Goal: Information Seeking & Learning: Learn about a topic

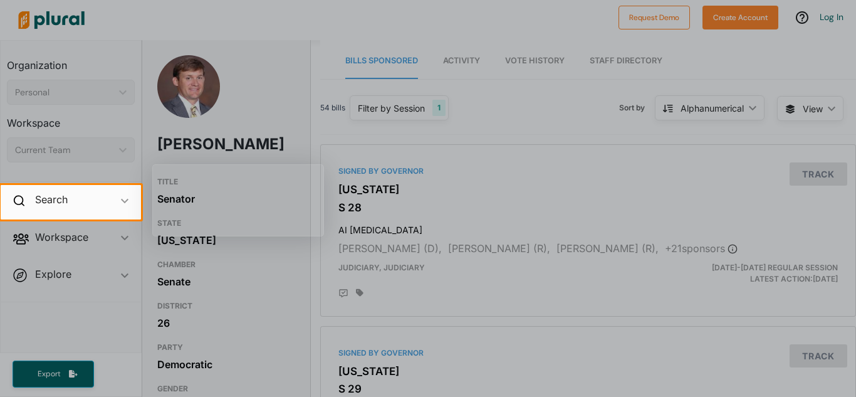
click at [473, 235] on div at bounding box center [428, 307] width 856 height 177
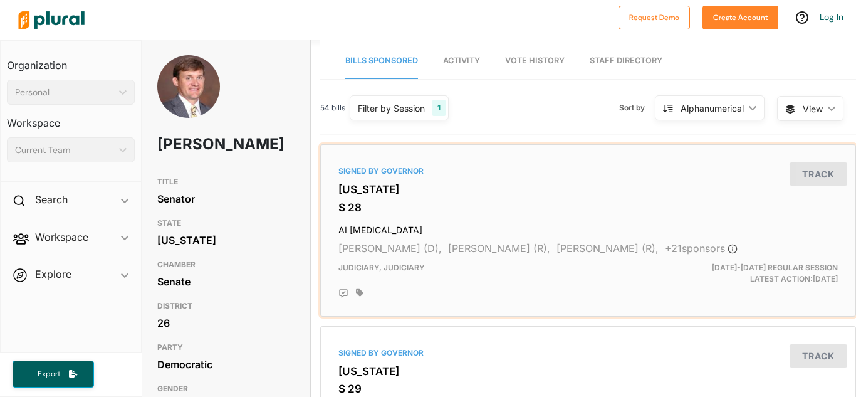
click at [382, 202] on h3 "S 28" at bounding box center [588, 207] width 500 height 13
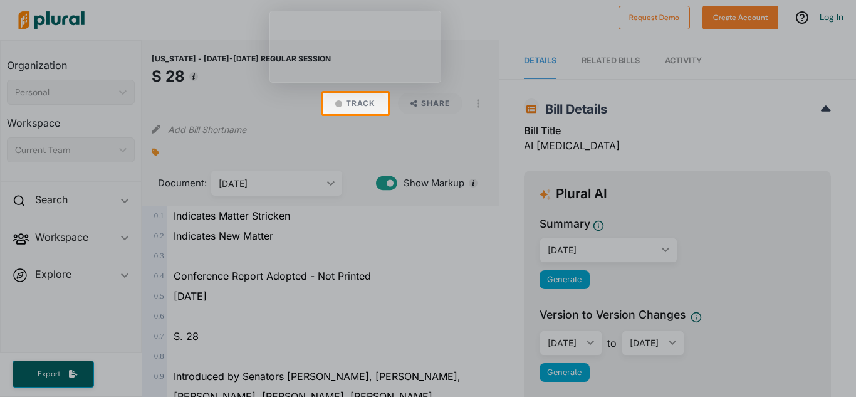
click at [382, 273] on div at bounding box center [428, 255] width 856 height 283
click at [377, 129] on div at bounding box center [428, 255] width 856 height 283
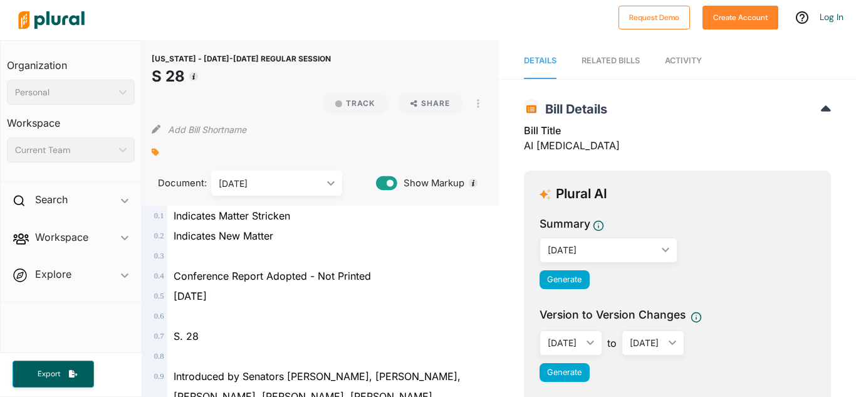
click at [98, 285] on span "Explore ic_keyboard_arrow_down Overview" at bounding box center [71, 276] width 140 height 34
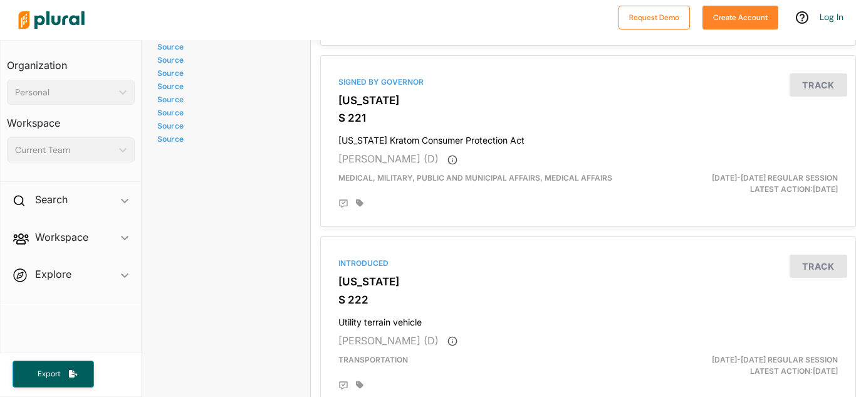
scroll to position [1203, 0]
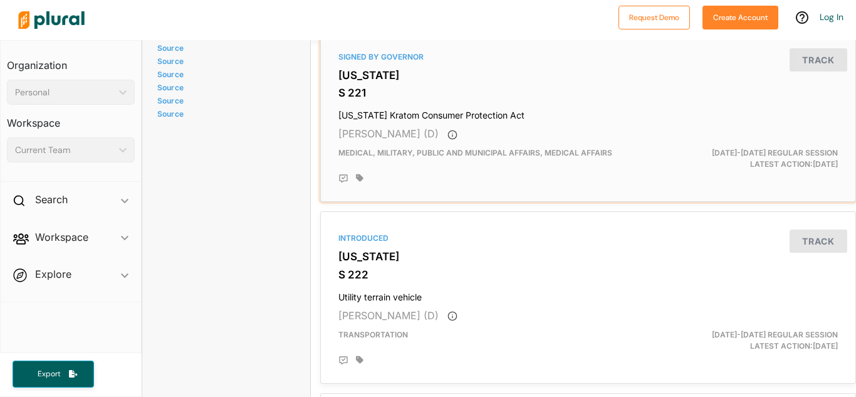
drag, startPoint x: 561, startPoint y: 112, endPoint x: 335, endPoint y: 114, distance: 225.7
click at [335, 114] on div "Signed by Governor [US_STATE] S 221 [US_STATE] Kratom Consumer Protection Act […" at bounding box center [588, 116] width 525 height 161
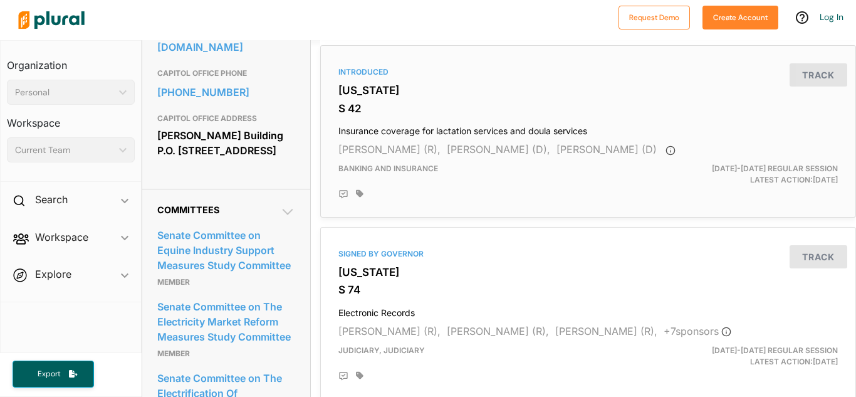
scroll to position [476, 0]
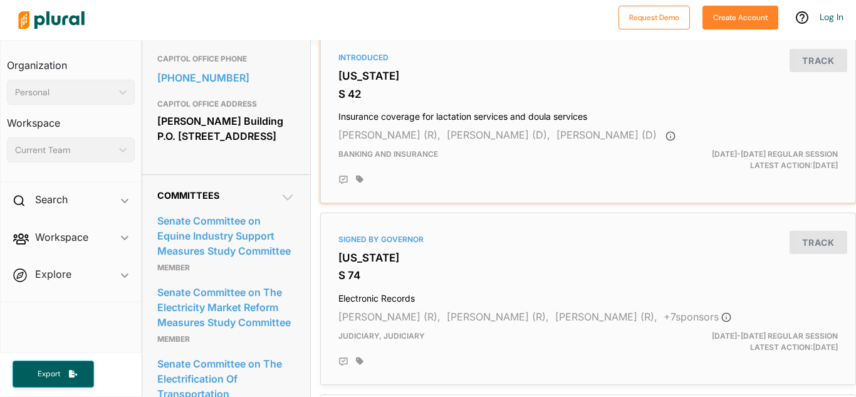
drag, startPoint x: 603, startPoint y: 115, endPoint x: 645, endPoint y: 261, distance: 152.6
click at [89, 312] on nav "Organization Personal ic_keyboard_arrow_down Personal Workspace Current Team ic…" at bounding box center [71, 196] width 142 height 313
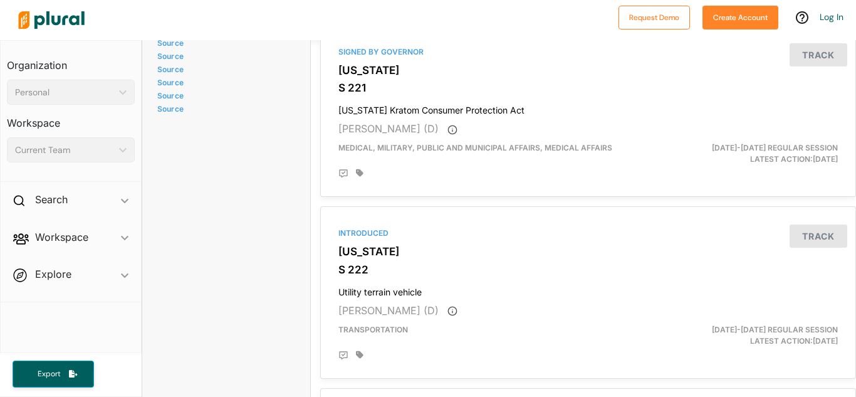
scroll to position [1215, 0]
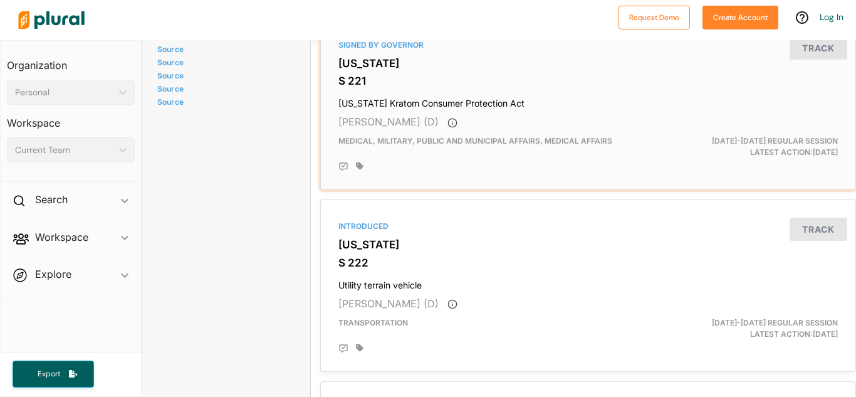
drag, startPoint x: 568, startPoint y: 102, endPoint x: 338, endPoint y: 103, distance: 230.0
click at [338, 103] on h4 "[US_STATE] Kratom Consumer Protection Act" at bounding box center [588, 100] width 500 height 17
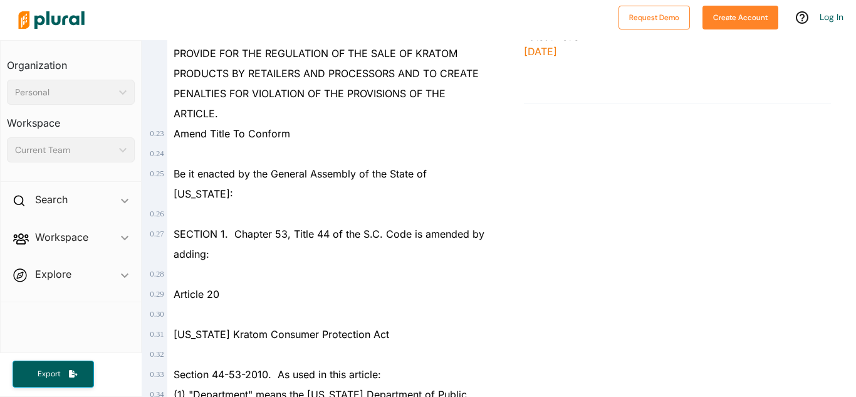
scroll to position [662, 0]
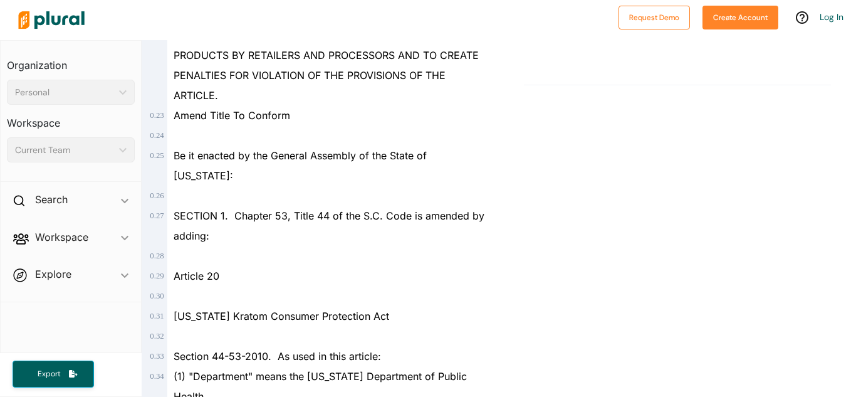
click at [369, 314] on span "[US_STATE] Kratom Consumer Protection Act" at bounding box center [282, 316] width 216 height 13
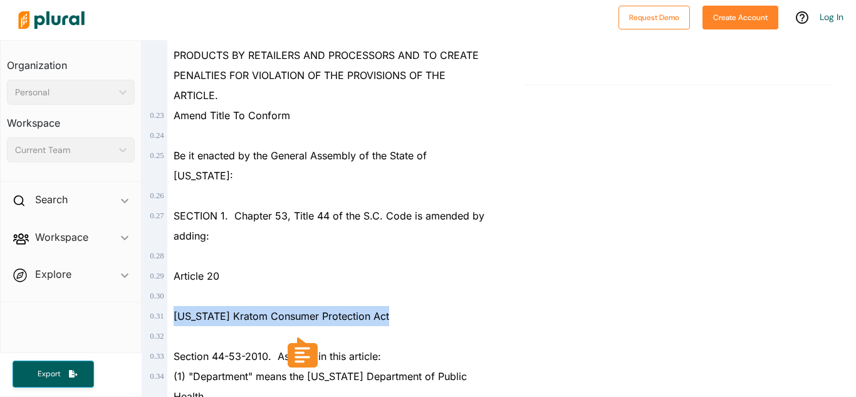
copy span "[US_STATE] Kratom Consumer Protection Act"
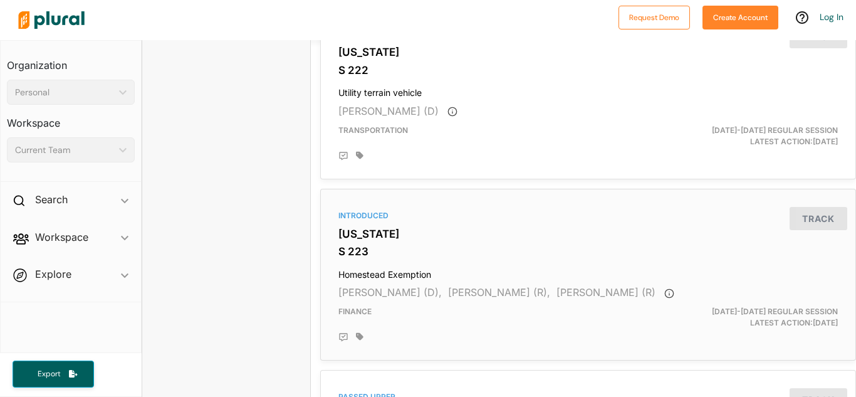
scroll to position [1379, 0]
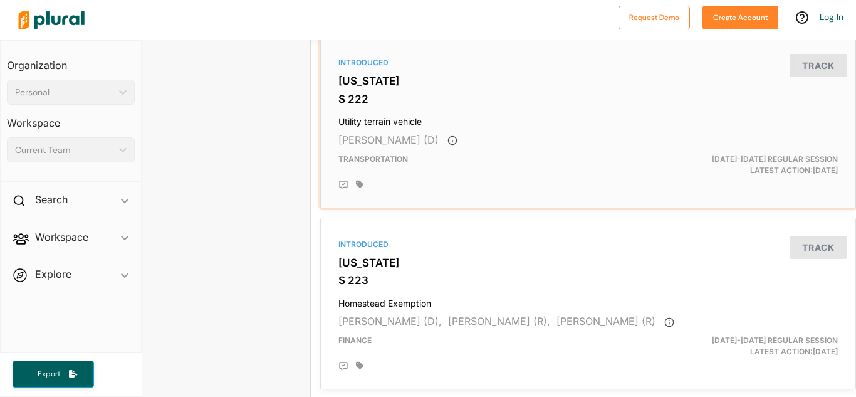
click at [461, 162] on div "Transportation" at bounding box center [501, 165] width 345 height 23
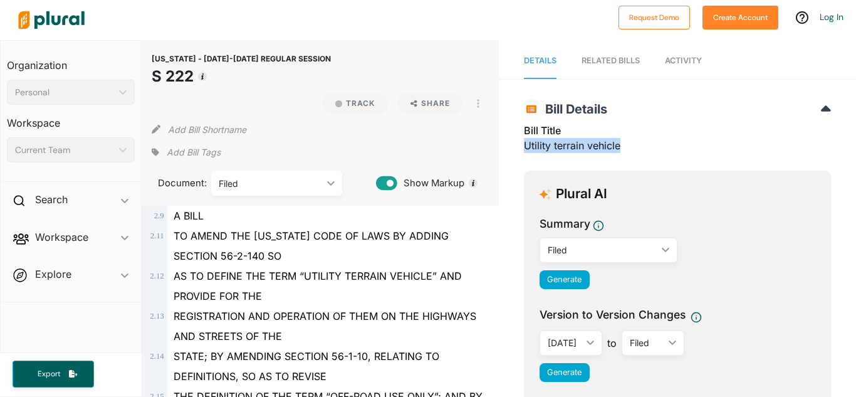
drag, startPoint x: 523, startPoint y: 145, endPoint x: 628, endPoint y: 145, distance: 104.7
click at [628, 145] on div "Bill Title Utility terrain vehicle" at bounding box center [677, 142] width 307 height 38
copy div "Utility terrain vehicle"
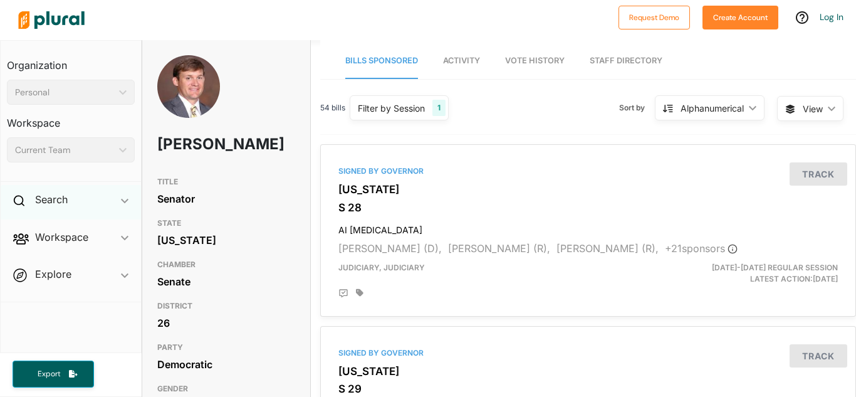
click at [76, 202] on div "Search ic_keyboard_arrow_down" at bounding box center [71, 202] width 140 height 34
click at [26, 200] on span at bounding box center [21, 201] width 16 height 19
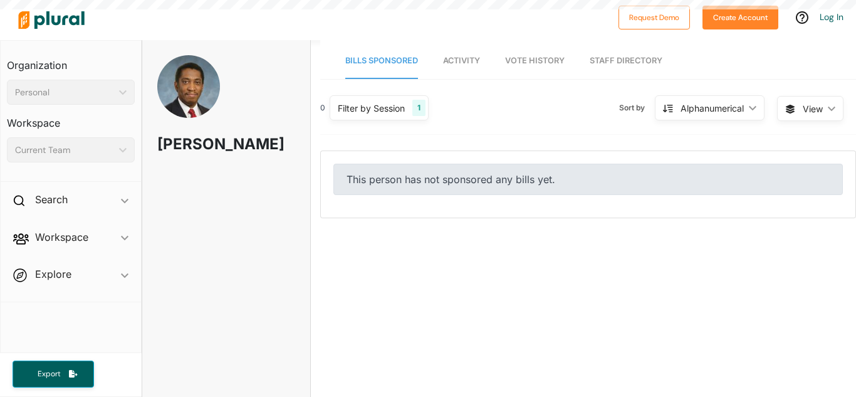
click at [199, 139] on h1 "Jerry N. Govan, Jr." at bounding box center [198, 144] width 83 height 38
click at [468, 208] on div "This person has not sponsored any bills yet." at bounding box center [588, 184] width 535 height 66
click at [454, 73] on link "Activity" at bounding box center [461, 61] width 37 height 36
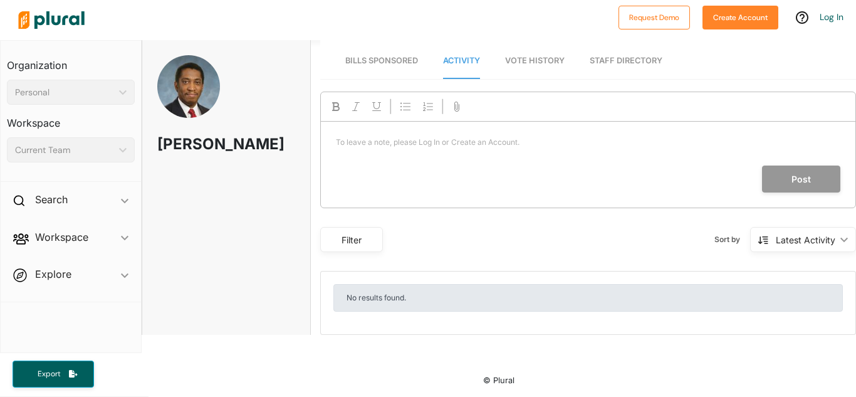
click at [520, 55] on link "Vote History" at bounding box center [535, 61] width 60 height 36
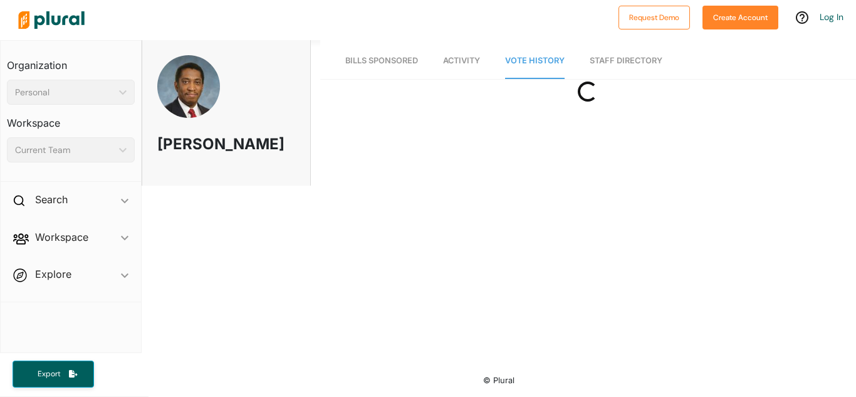
click at [542, 59] on span "Vote History" at bounding box center [535, 60] width 60 height 9
click at [467, 56] on span "Activity" at bounding box center [461, 60] width 37 height 9
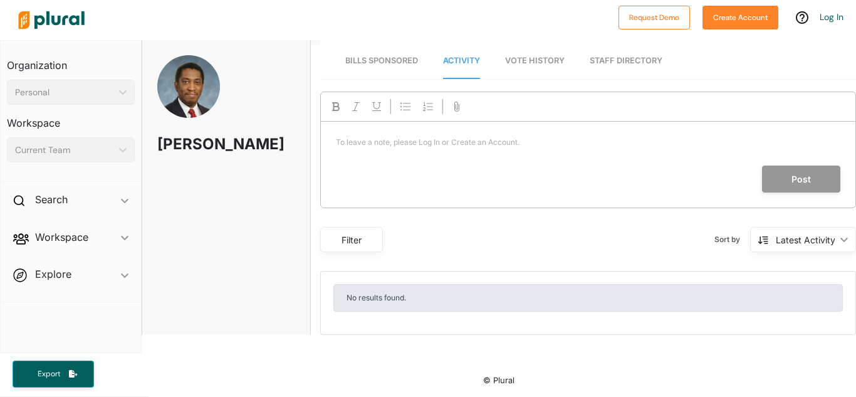
click at [555, 56] on span "Vote History" at bounding box center [535, 60] width 60 height 9
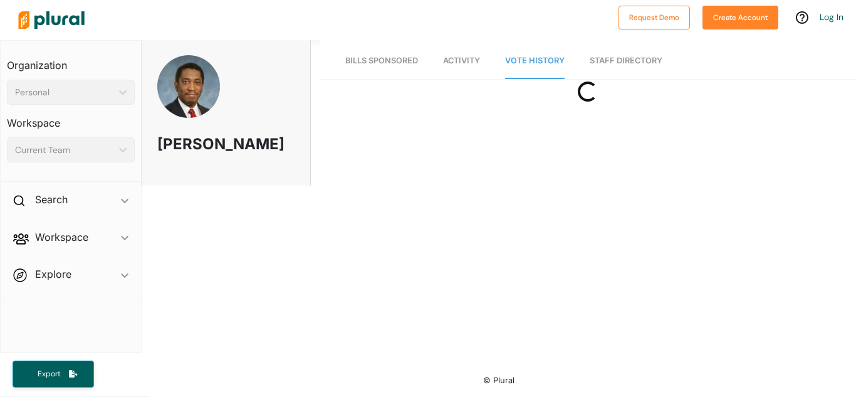
click at [830, 43] on nav "Bills Sponsored Activity Vote History Staff Directory" at bounding box center [588, 59] width 536 height 39
